Goal: Information Seeking & Learning: Learn about a topic

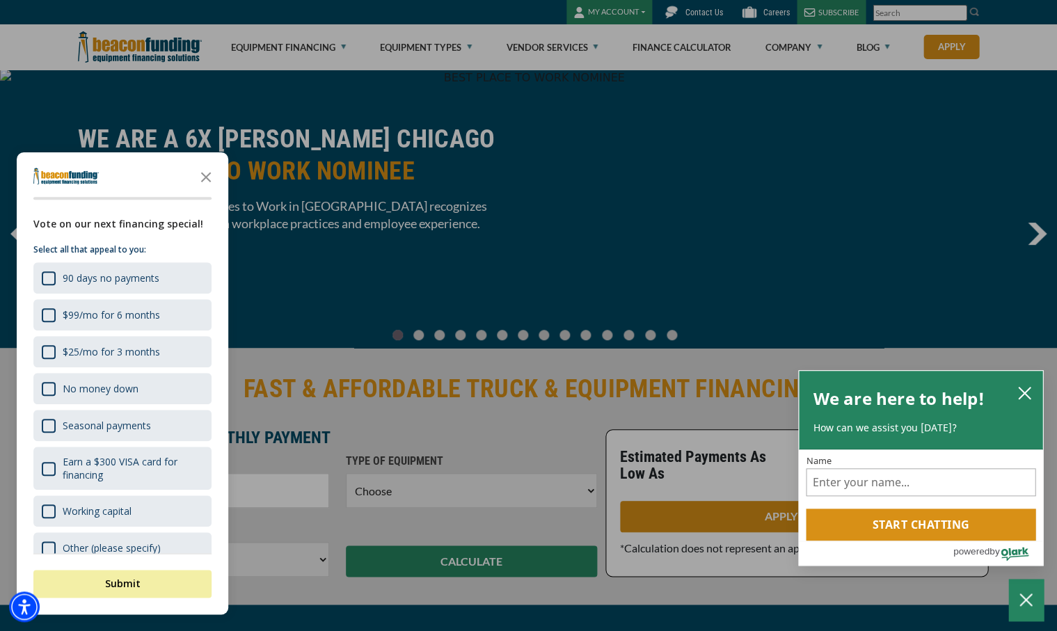
click at [467, 45] on div at bounding box center [528, 315] width 1057 height 631
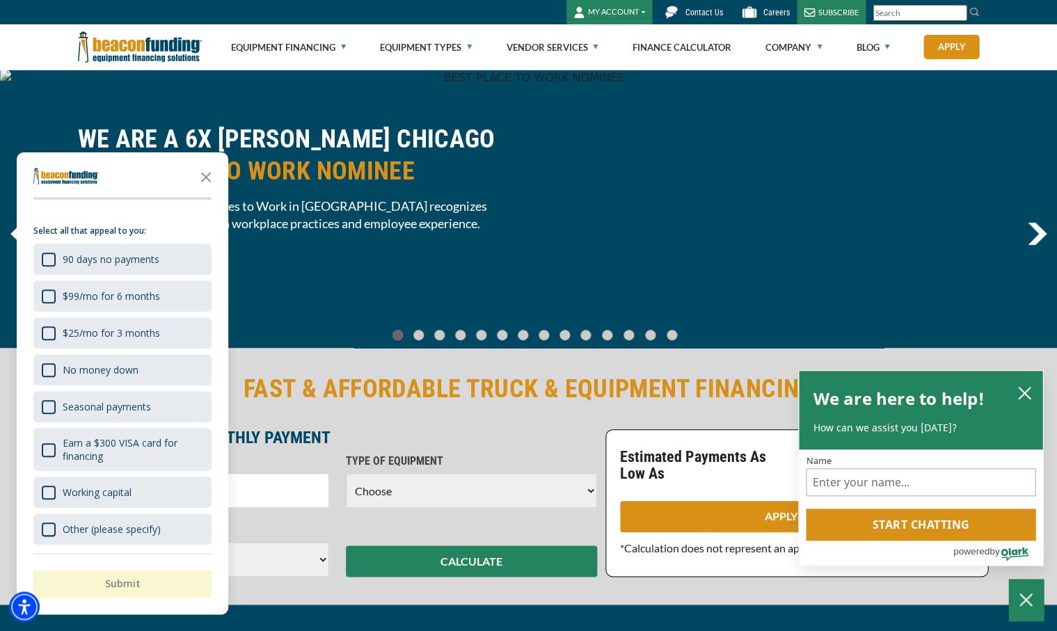
scroll to position [18, 0]
click at [584, 200] on div "WE ARE A 6X CRAIN'S CHICAGO BEST PLACE TO WORK NOMINEE Crain’s Best Places to W…" at bounding box center [529, 209] width 919 height 172
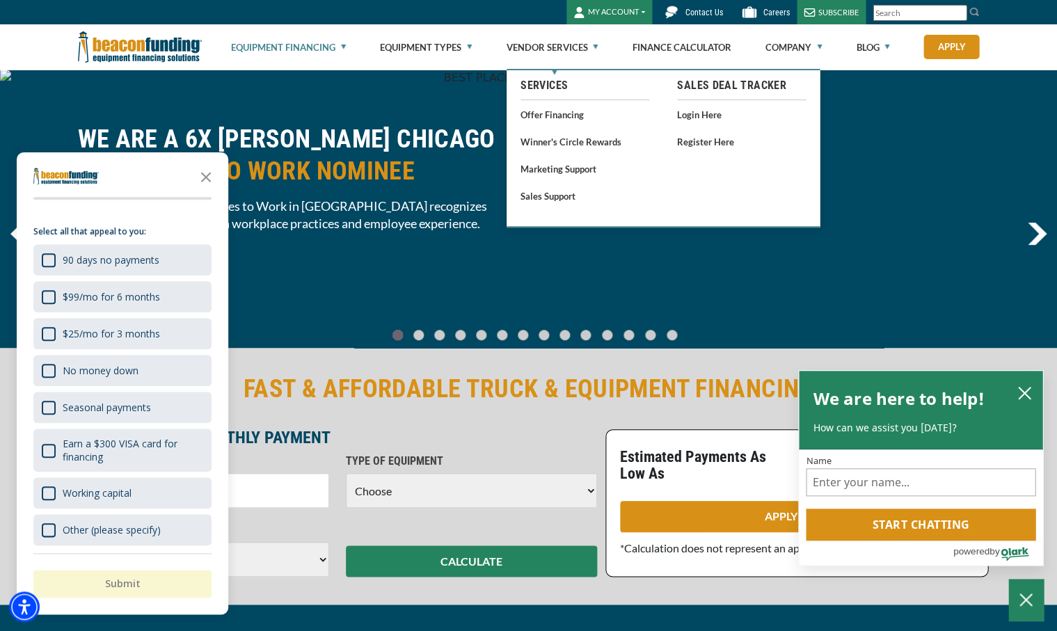
click at [341, 48] on link "Equipment Financing" at bounding box center [288, 47] width 115 height 45
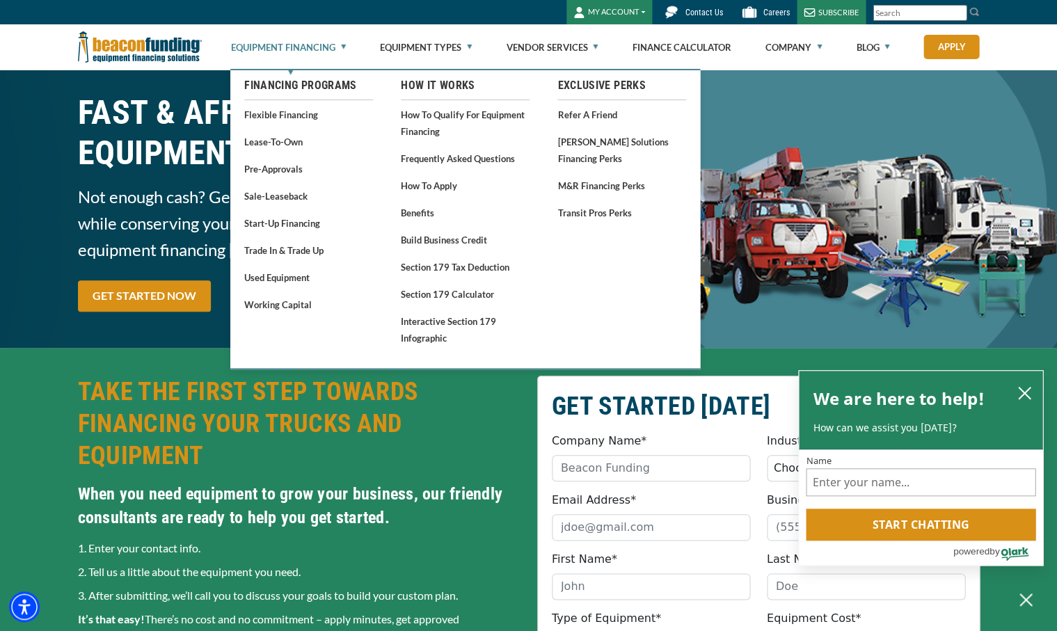
click at [343, 43] on link "Equipment Financing" at bounding box center [288, 47] width 115 height 45
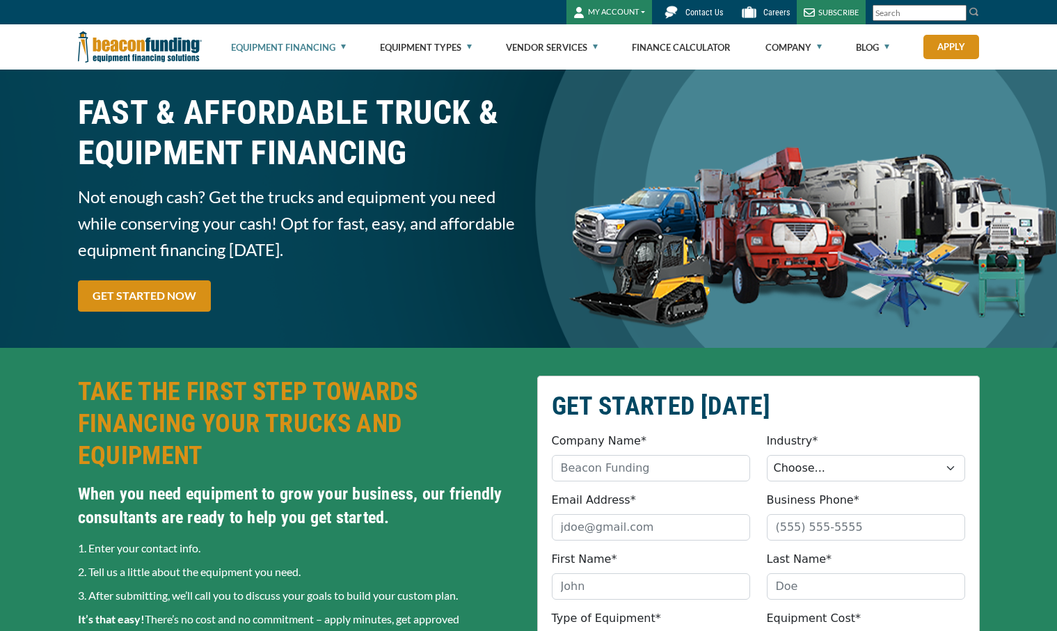
click at [343, 44] on link "Equipment Financing" at bounding box center [288, 47] width 115 height 45
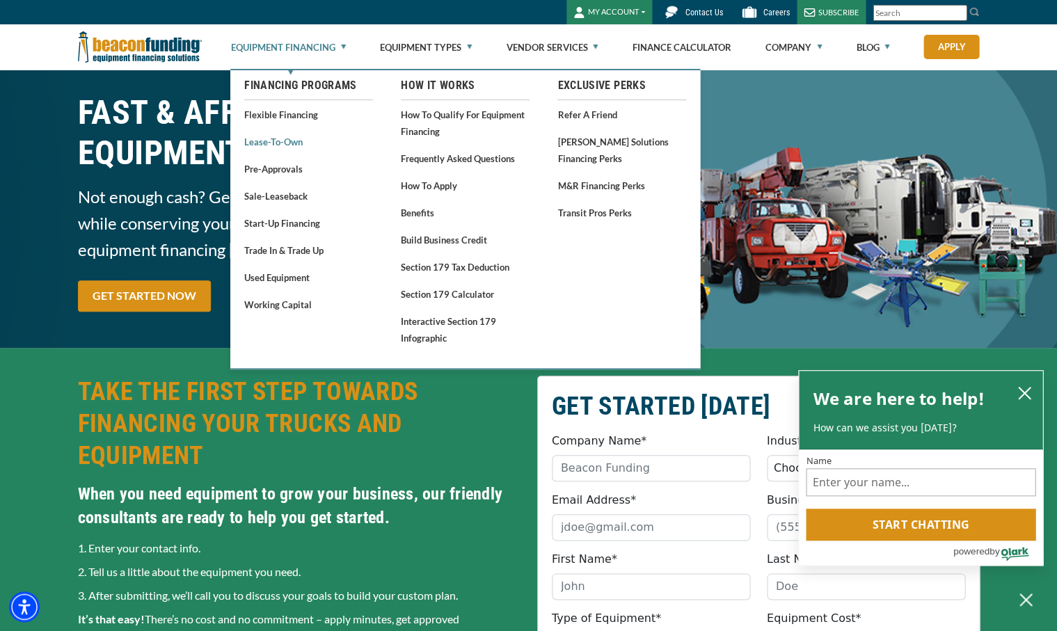
click at [285, 143] on link "Lease-To-Own" at bounding box center [308, 141] width 129 height 17
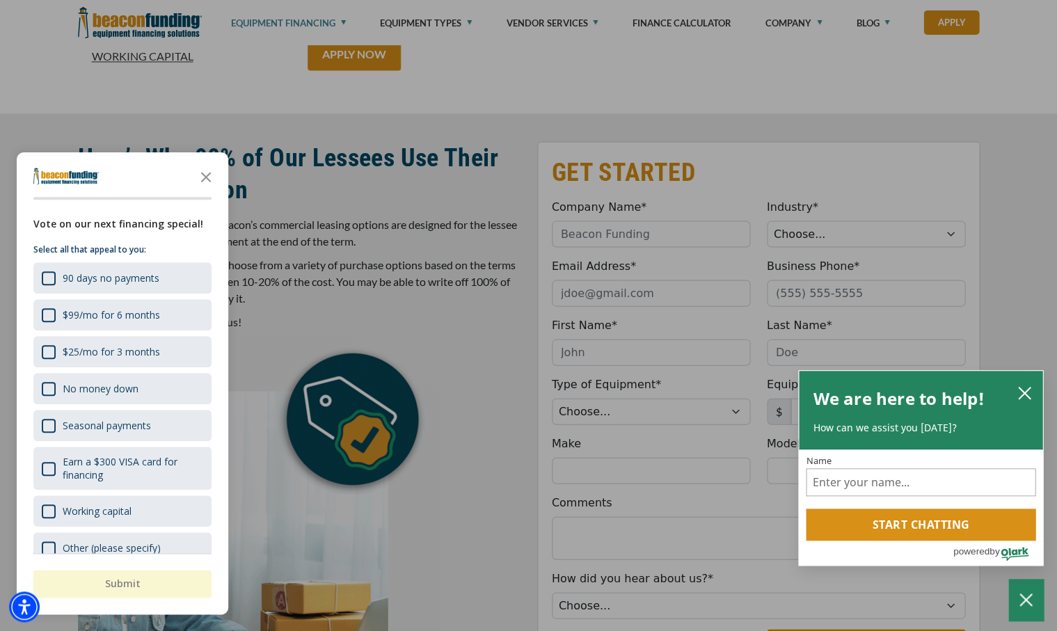
scroll to position [597, 0]
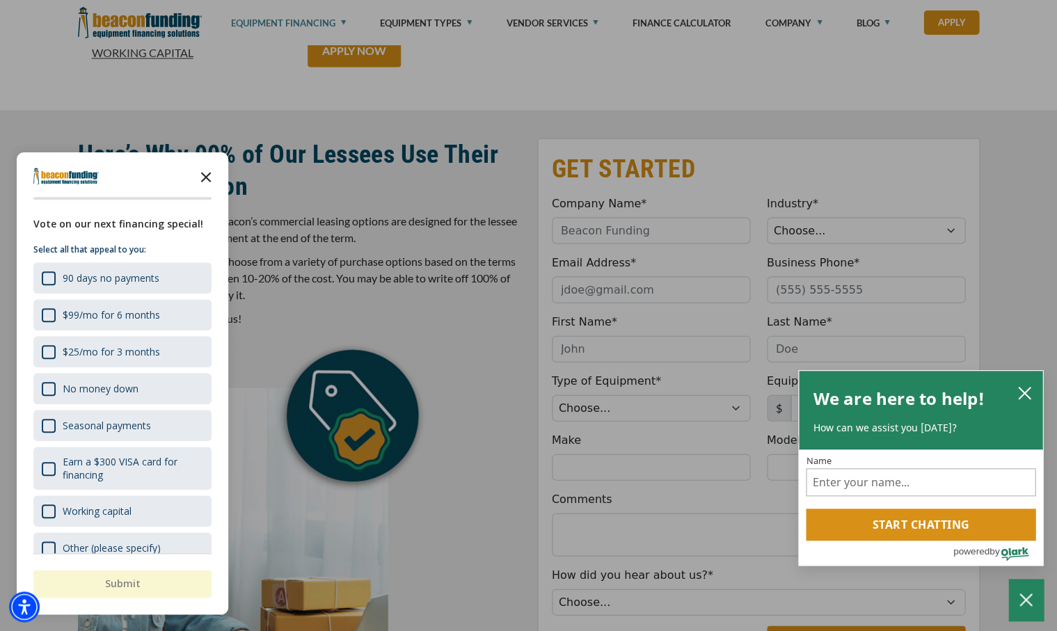
click at [206, 176] on polygon "Close the survey" at bounding box center [206, 177] width 10 height 10
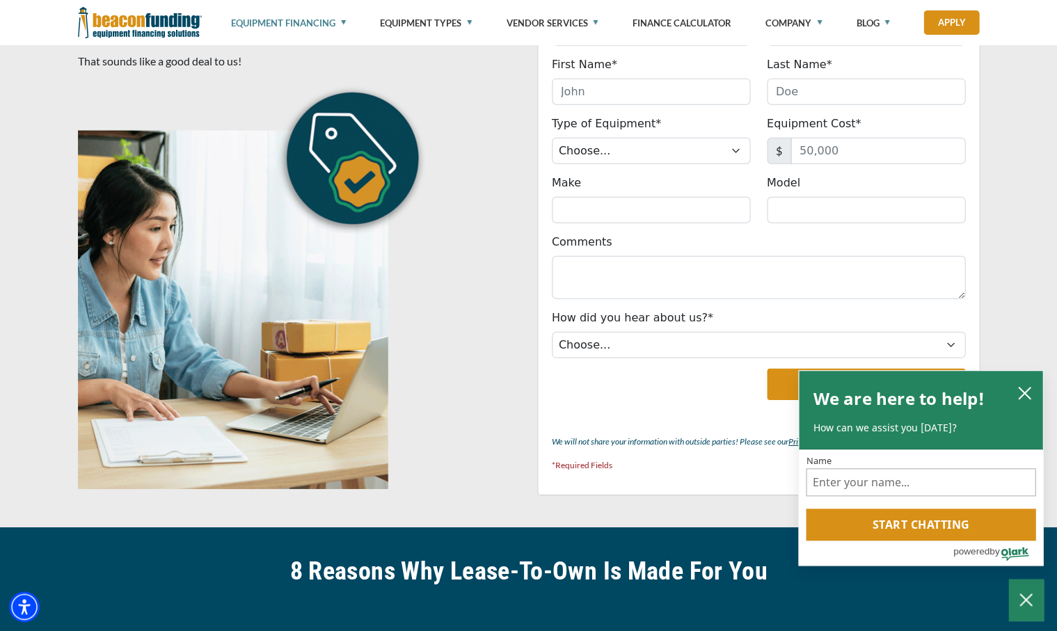
scroll to position [860, 0]
